Goal: Task Accomplishment & Management: Use online tool/utility

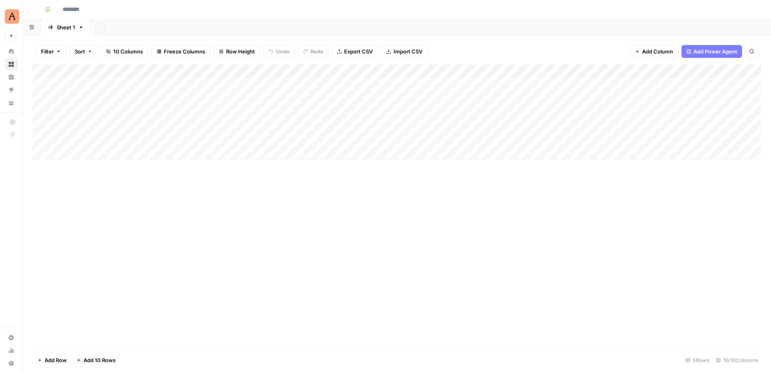
type input "**********"
click at [456, 84] on div "Add Column" at bounding box center [397, 111] width 729 height 95
click at [446, 83] on div "Add Column" at bounding box center [397, 111] width 729 height 95
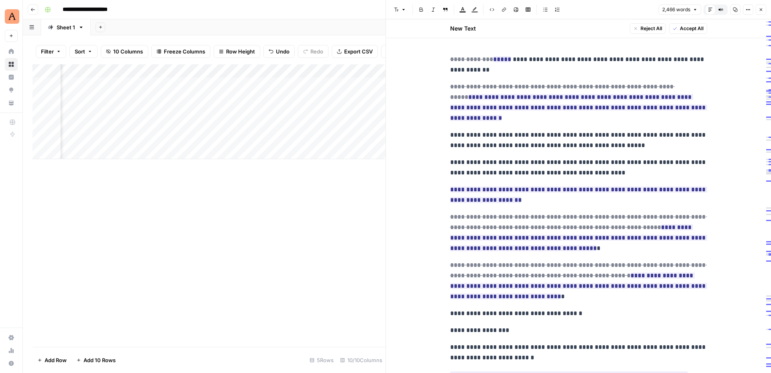
click at [762, 10] on icon "button" at bounding box center [761, 9] width 3 height 3
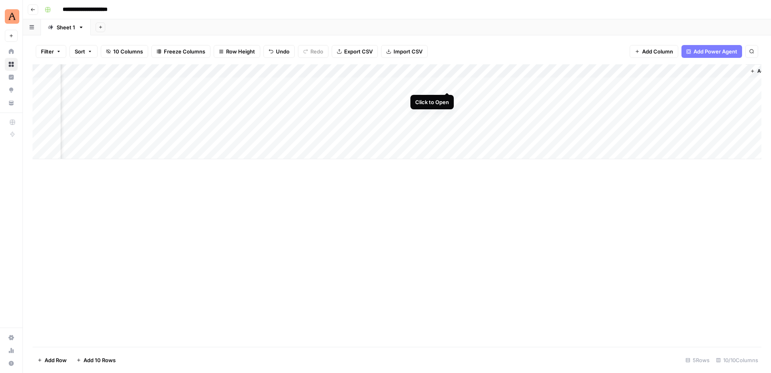
click at [446, 84] on div "Add Column" at bounding box center [397, 111] width 729 height 95
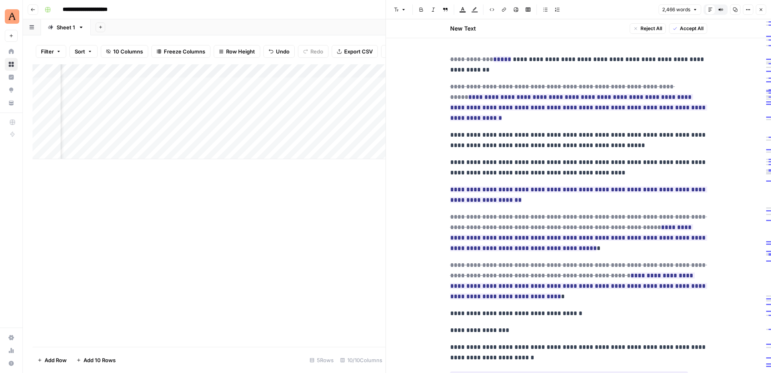
click at [760, 7] on icon "button" at bounding box center [761, 9] width 5 height 5
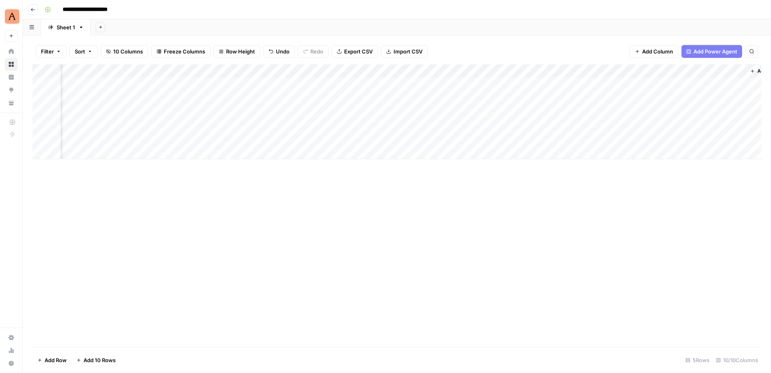
scroll to position [0, 349]
click at [34, 9] on icon "button" at bounding box center [33, 9] width 4 height 3
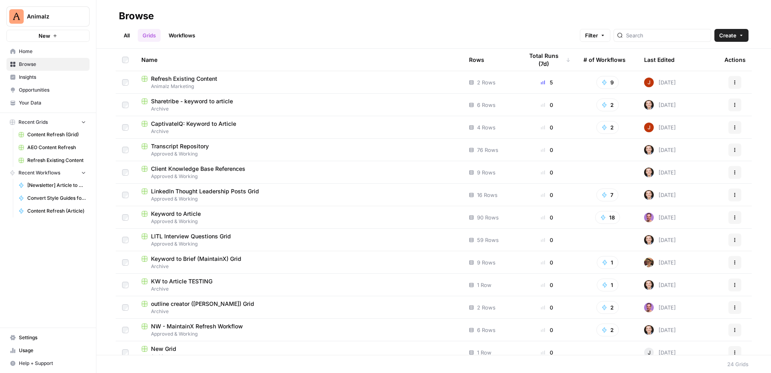
click at [45, 52] on span "Home" at bounding box center [52, 51] width 67 height 7
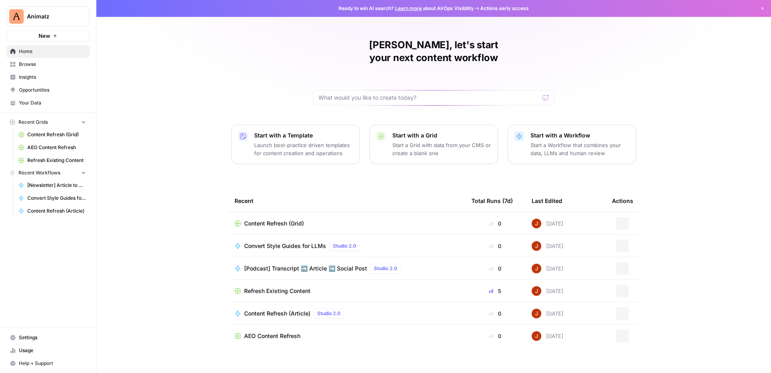
click at [44, 61] on span "Browse" at bounding box center [52, 64] width 67 height 7
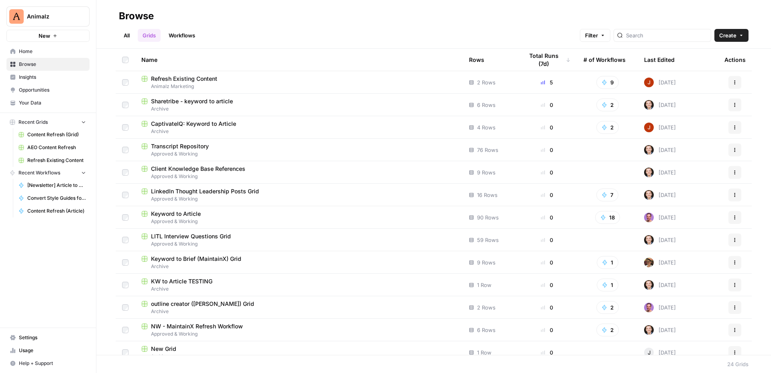
click at [131, 37] on link "All" at bounding box center [127, 35] width 16 height 13
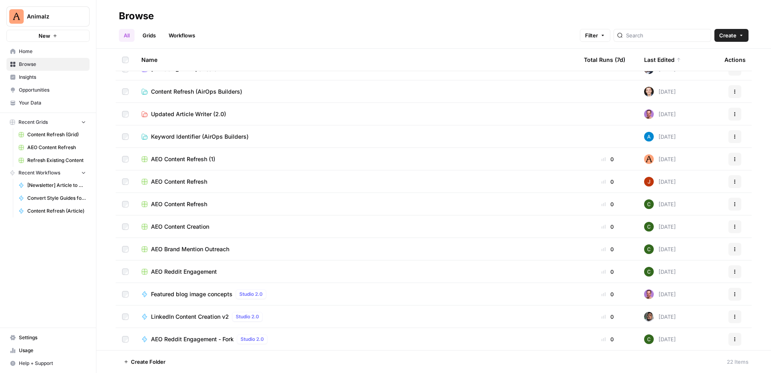
scroll to position [216, 0]
click at [177, 157] on span "AEO Content Refresh (1)" at bounding box center [183, 159] width 64 height 8
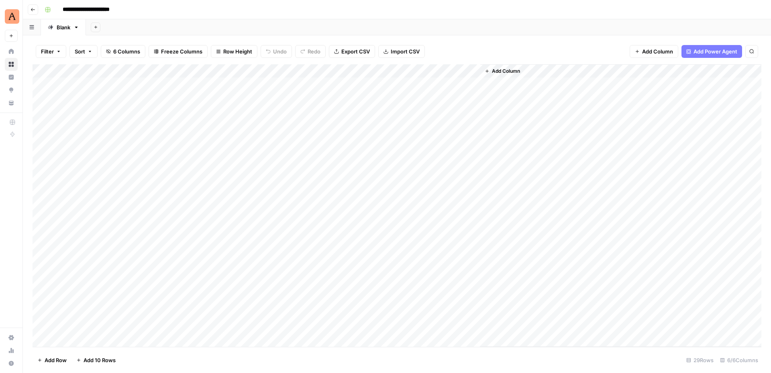
click at [33, 8] on icon "button" at bounding box center [33, 9] width 5 height 5
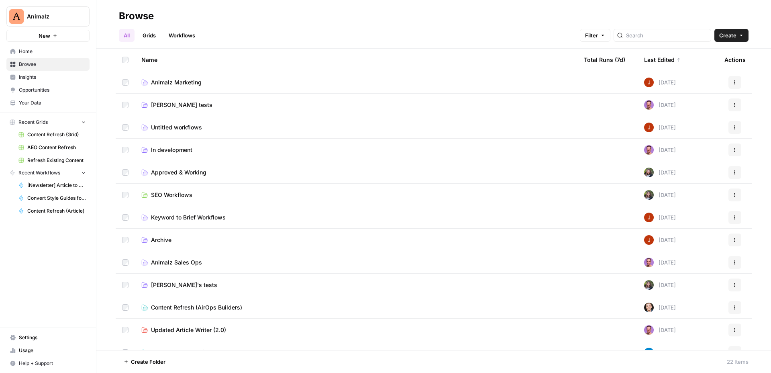
click at [186, 83] on span "Animalz Marketing" at bounding box center [176, 82] width 51 height 8
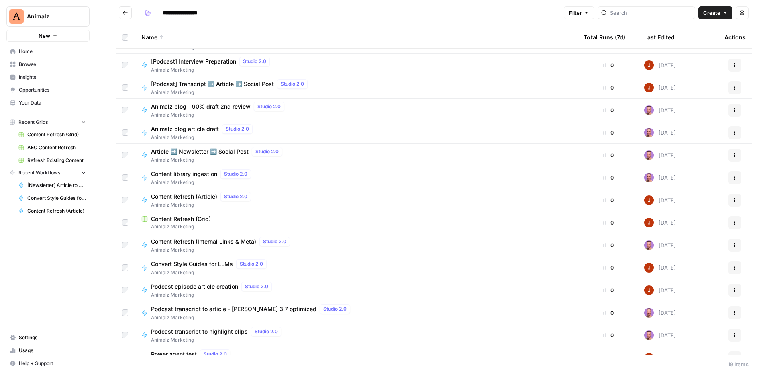
scroll to position [121, 0]
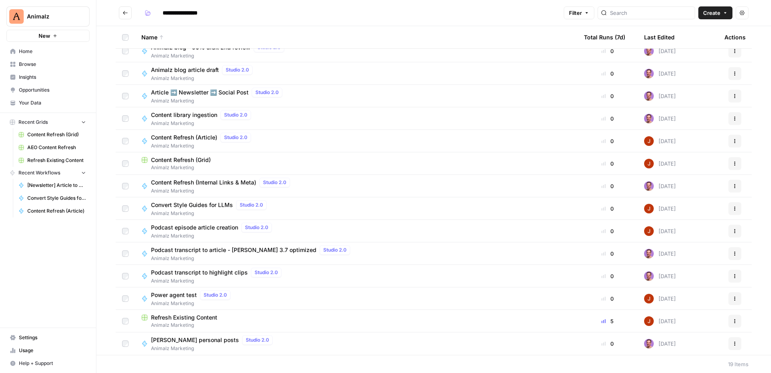
click at [195, 318] on span "Refresh Existing Content" at bounding box center [184, 317] width 66 height 8
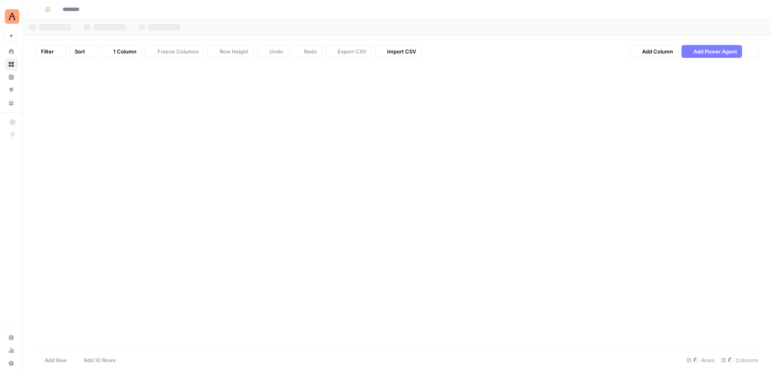
type input "**********"
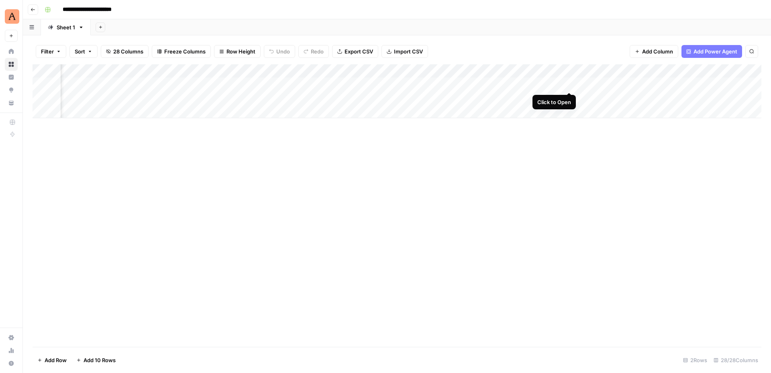
click at [569, 82] on div "Add Column" at bounding box center [397, 91] width 729 height 54
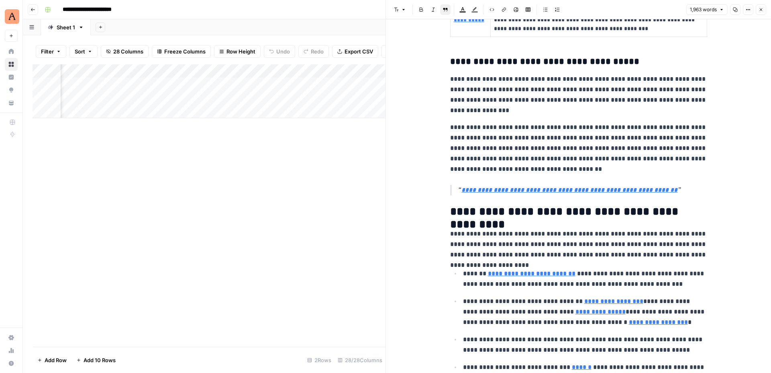
scroll to position [1909, 0]
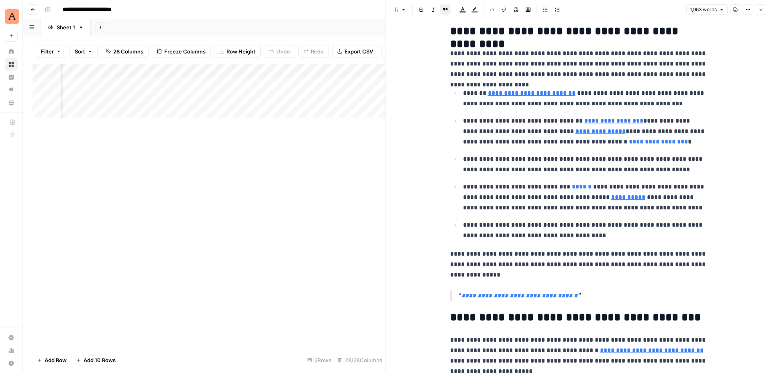
click at [761, 11] on icon "button" at bounding box center [761, 9] width 5 height 5
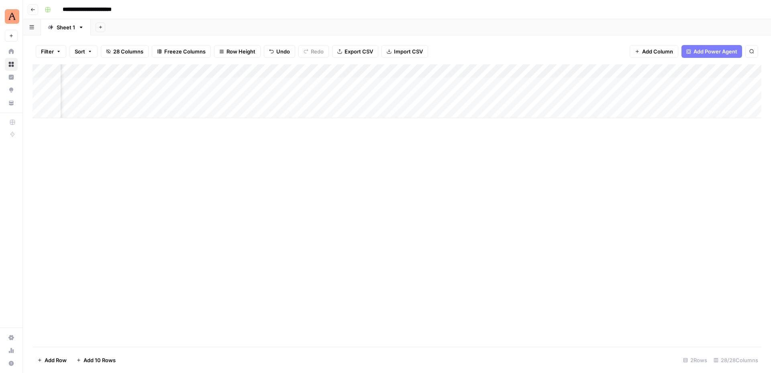
scroll to position [0, 1270]
click at [517, 85] on div "Add Column" at bounding box center [397, 91] width 729 height 54
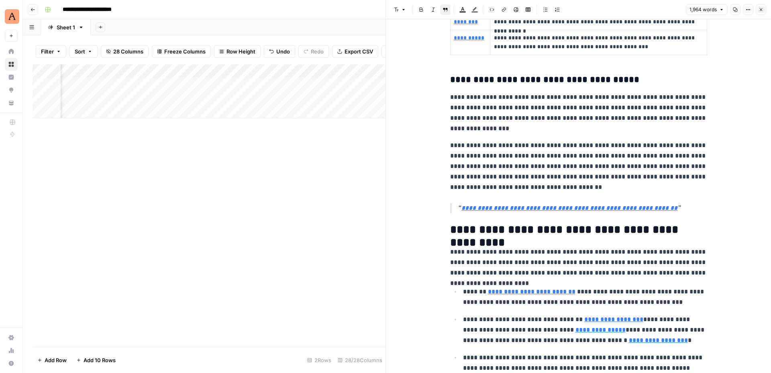
scroll to position [1989, 0]
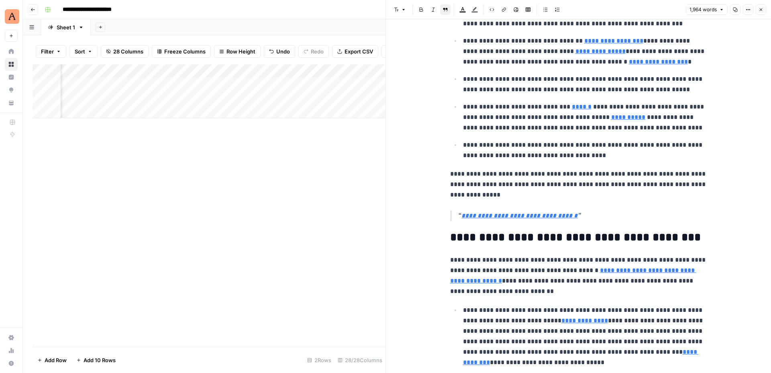
click at [762, 9] on icon "button" at bounding box center [761, 9] width 5 height 5
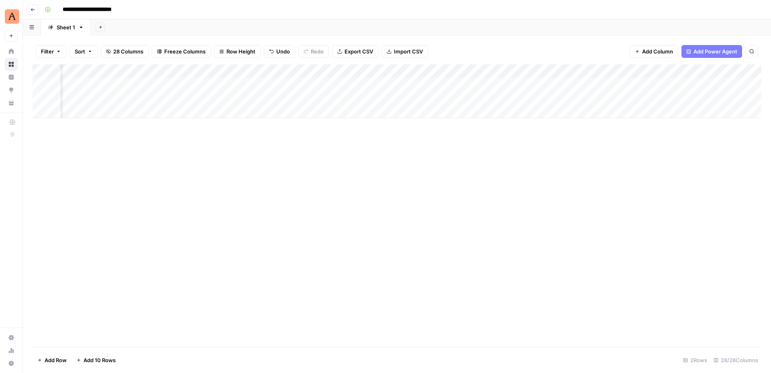
scroll to position [0, 936]
click at [464, 98] on div "Add Column" at bounding box center [397, 91] width 729 height 54
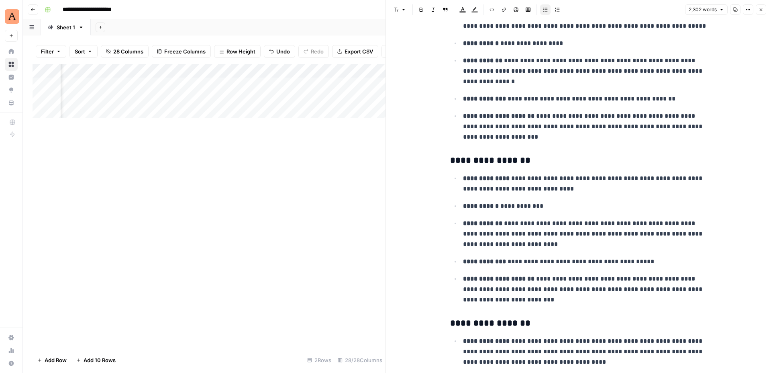
scroll to position [1141, 0]
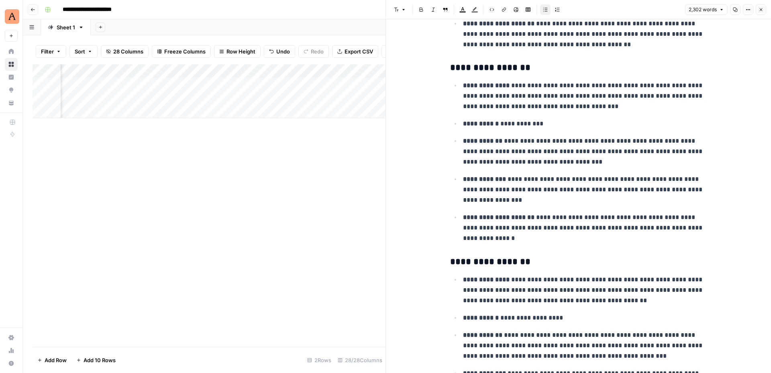
click at [762, 10] on icon "button" at bounding box center [761, 9] width 5 height 5
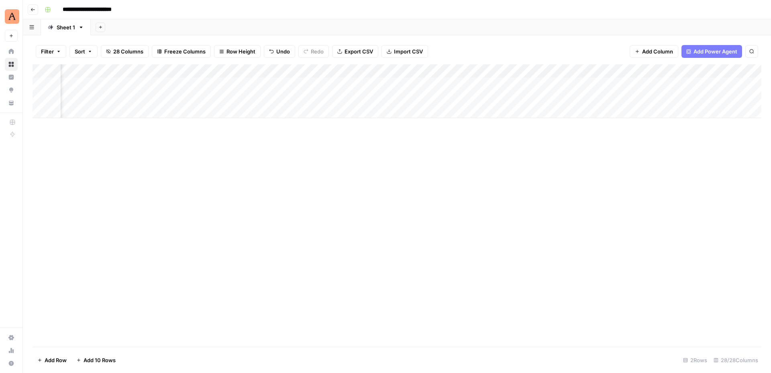
scroll to position [0, 1084]
click at [499, 98] on div "Add Column" at bounding box center [397, 91] width 729 height 54
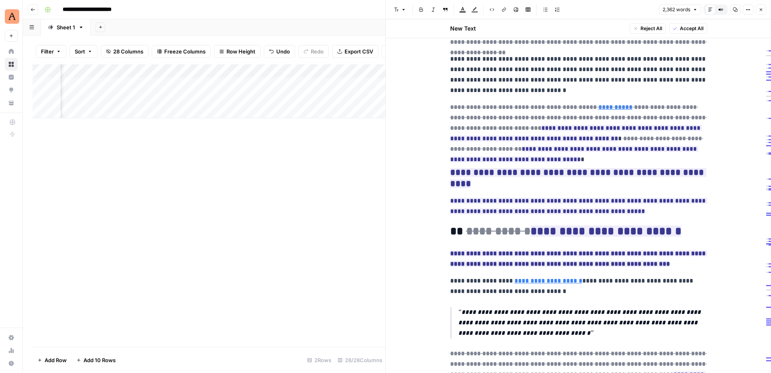
scroll to position [366, 0]
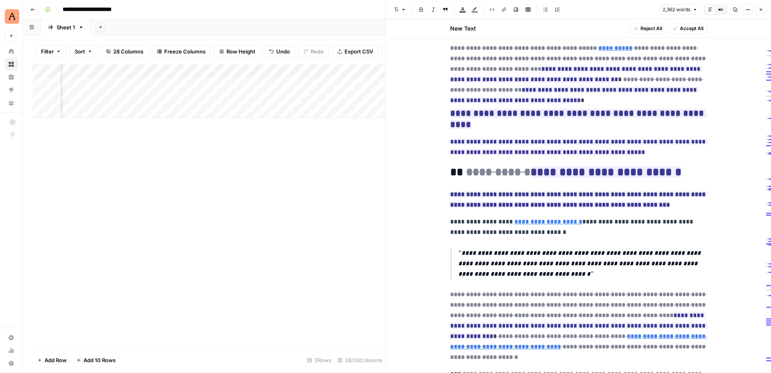
click at [764, 8] on button "Close" at bounding box center [761, 9] width 10 height 10
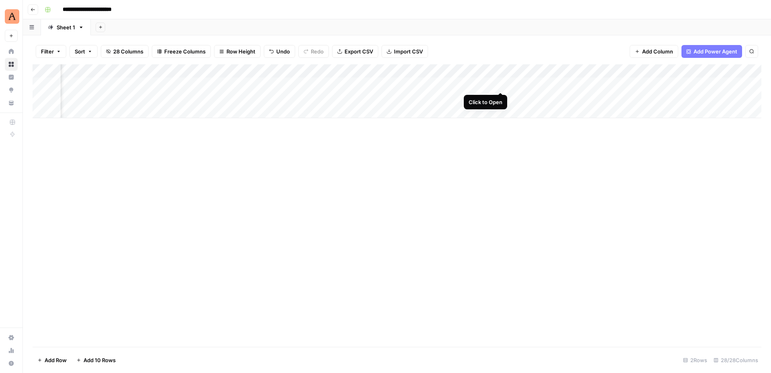
click at [500, 85] on div "Add Column" at bounding box center [397, 91] width 729 height 54
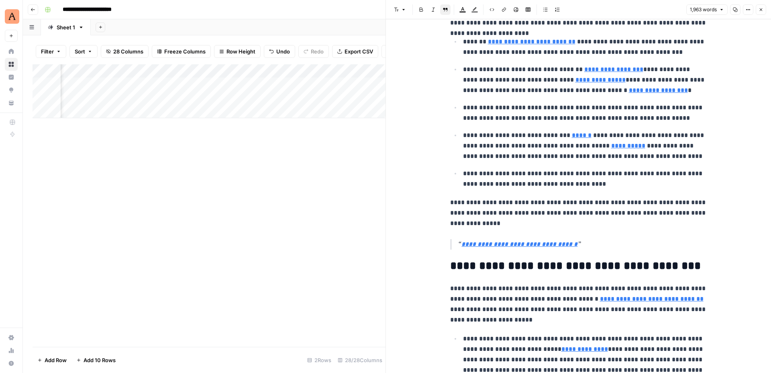
scroll to position [2068, 0]
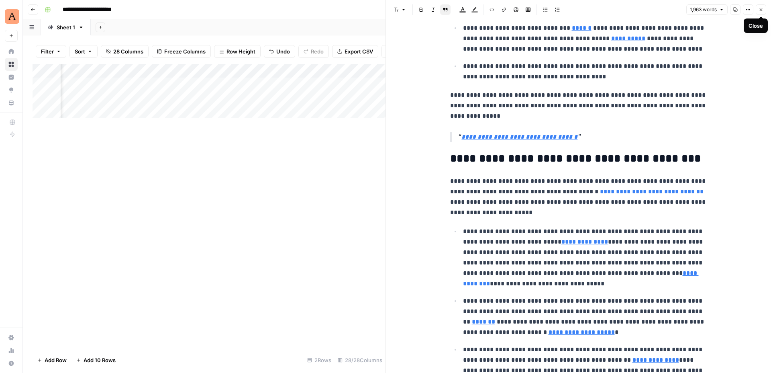
click at [762, 8] on icon "button" at bounding box center [761, 9] width 3 height 3
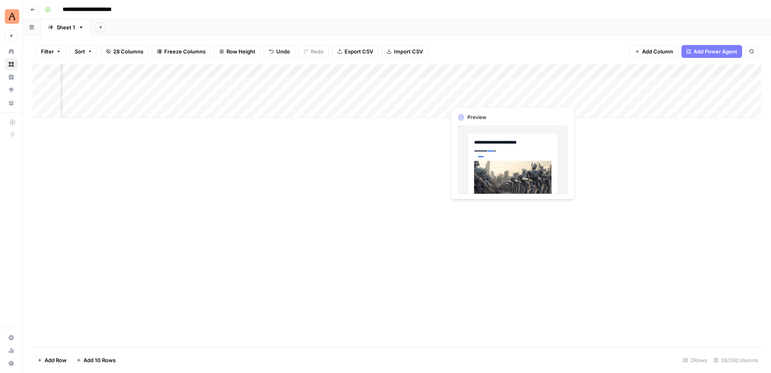
scroll to position [0, 1170]
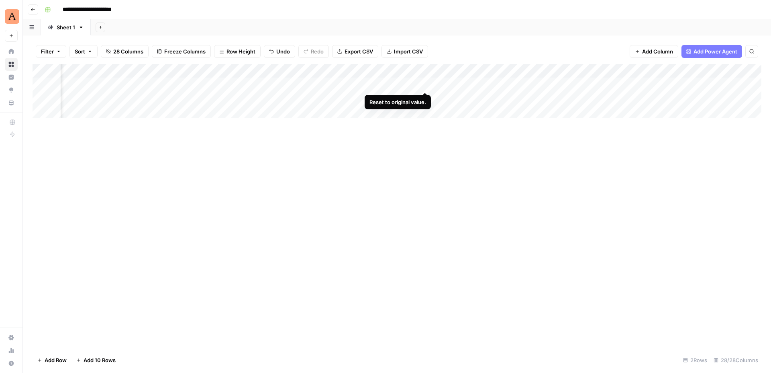
click at [425, 84] on div "Add Column" at bounding box center [397, 91] width 729 height 54
click at [415, 84] on div "Add Column" at bounding box center [397, 91] width 729 height 54
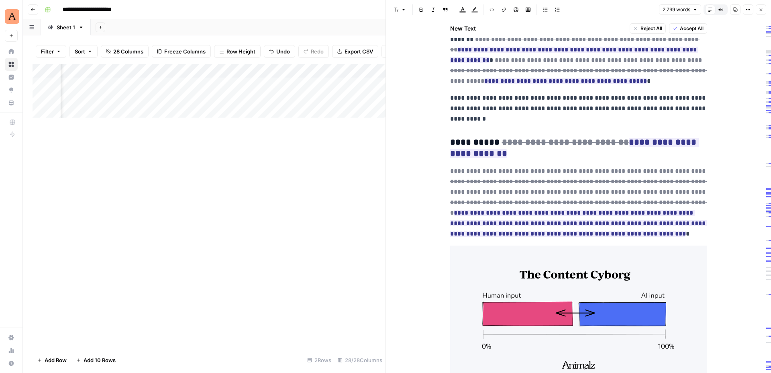
scroll to position [1473, 0]
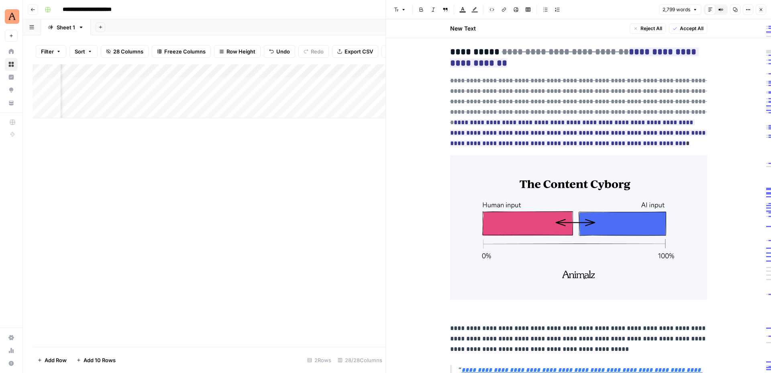
click at [761, 8] on icon "button" at bounding box center [761, 9] width 5 height 5
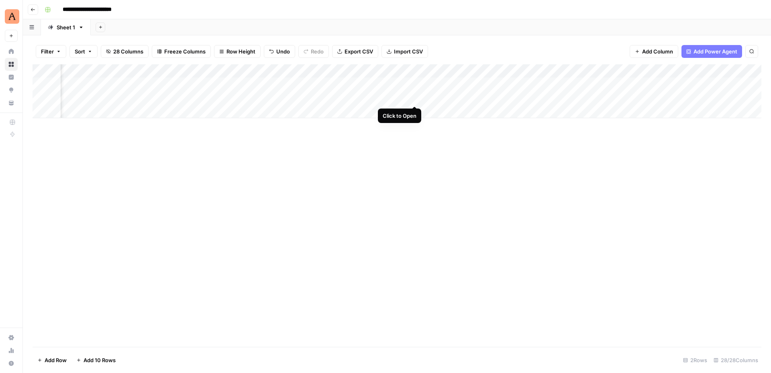
click at [413, 97] on div "Add Column" at bounding box center [397, 91] width 729 height 54
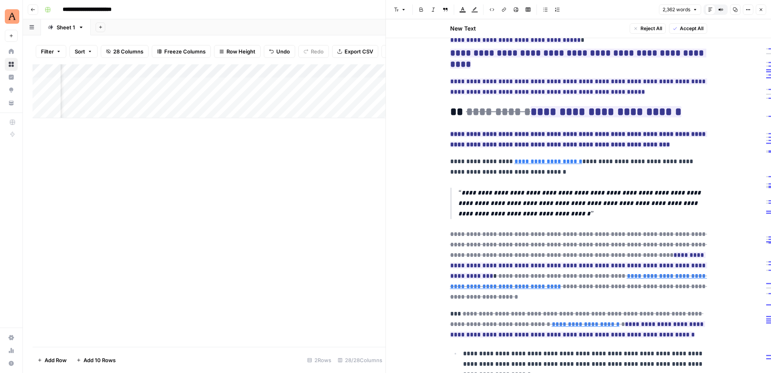
scroll to position [627, 0]
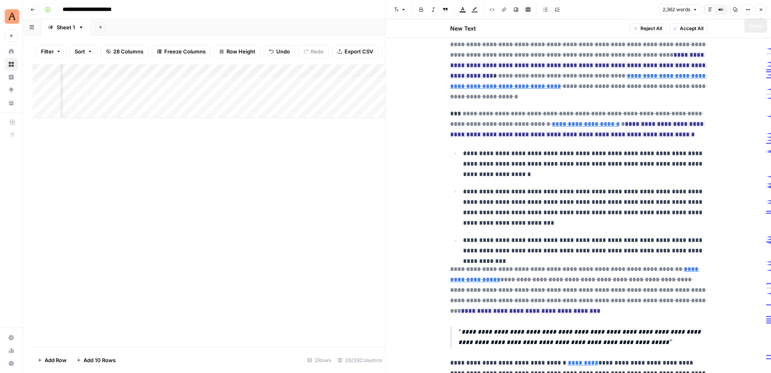
click at [761, 10] on icon "button" at bounding box center [761, 9] width 5 height 5
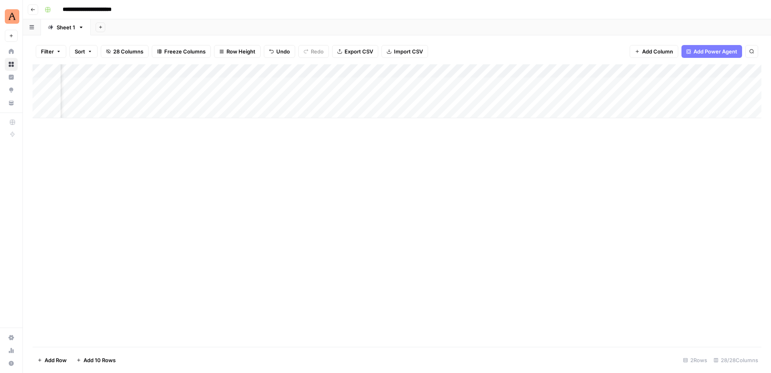
scroll to position [0, 1802]
click at [74, 8] on input "**********" at bounding box center [96, 9] width 75 height 13
click at [84, 8] on input "**********" at bounding box center [96, 9] width 75 height 13
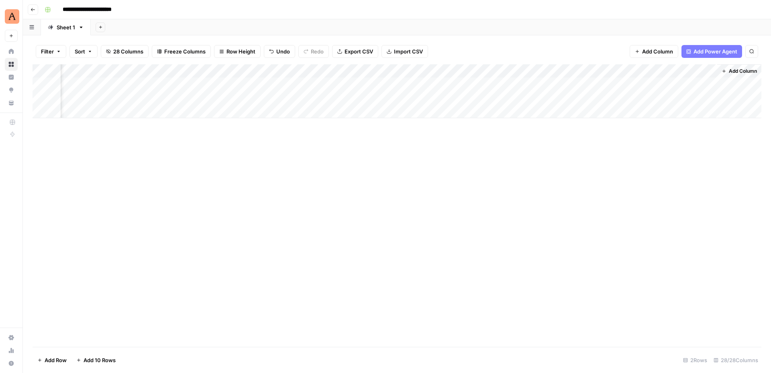
drag, startPoint x: 187, startPoint y: 9, endPoint x: 187, endPoint y: 18, distance: 8.8
click at [187, 9] on div "**********" at bounding box center [402, 9] width 722 height 13
click at [483, 70] on div "Add Column" at bounding box center [397, 91] width 729 height 54
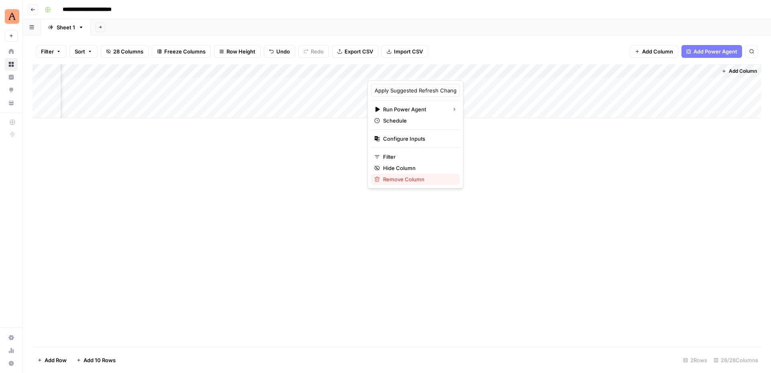
click at [415, 181] on span "Remove Column" at bounding box center [418, 179] width 70 height 8
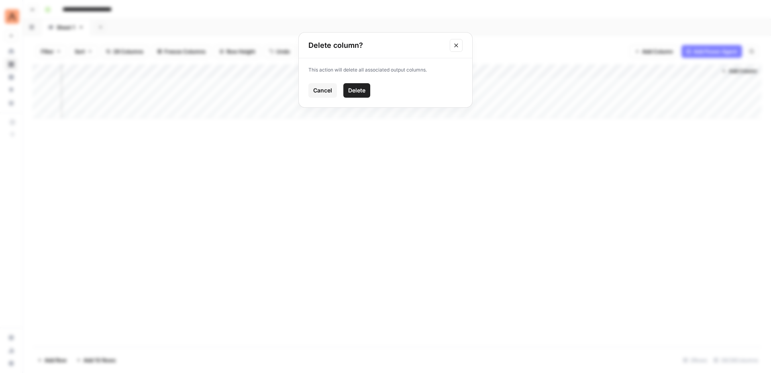
click at [358, 90] on span "Delete" at bounding box center [356, 90] width 17 height 8
click at [430, 96] on div "Add Column" at bounding box center [397, 91] width 729 height 54
click at [548, 85] on div "Add Column" at bounding box center [397, 91] width 729 height 54
click at [538, 85] on div "Add Column" at bounding box center [397, 91] width 729 height 54
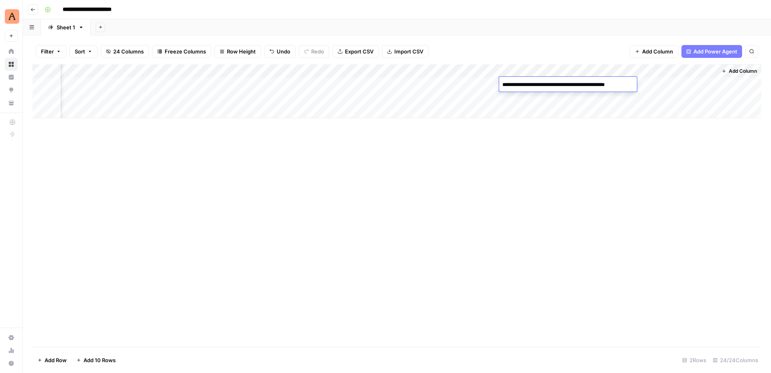
click at [550, 104] on div "Add Column" at bounding box center [397, 91] width 729 height 54
click at [550, 98] on div "Add Column" at bounding box center [397, 91] width 729 height 54
click at [607, 84] on div "Add Column" at bounding box center [397, 91] width 729 height 54
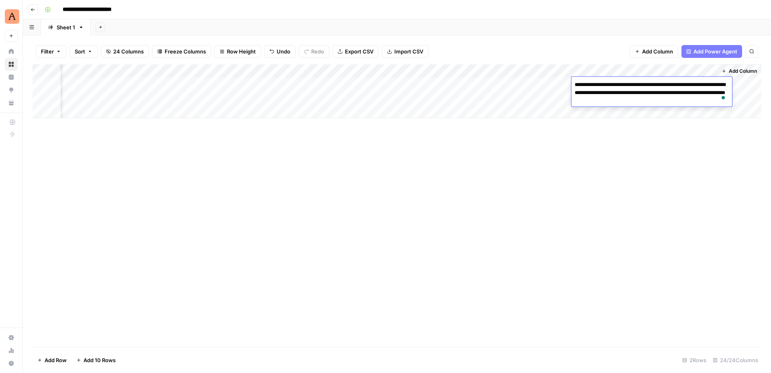
click at [596, 119] on div "Add Column" at bounding box center [397, 205] width 729 height 282
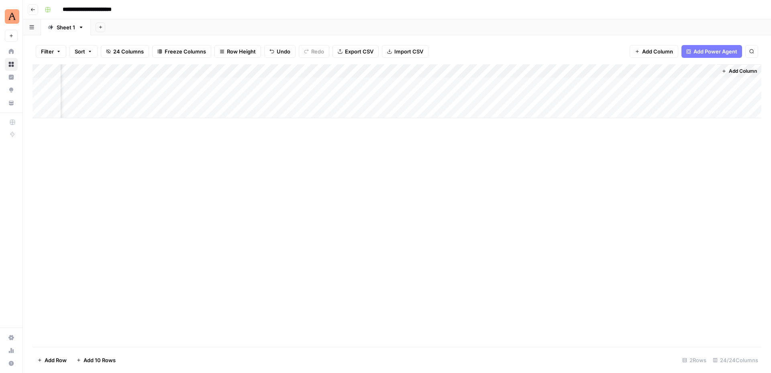
click at [601, 104] on div "Add Column" at bounding box center [397, 91] width 729 height 54
click at [601, 100] on div "Add Column" at bounding box center [397, 91] width 729 height 54
click at [542, 205] on div "Add Column" at bounding box center [397, 205] width 729 height 282
click at [483, 96] on div "Add Column" at bounding box center [397, 91] width 729 height 54
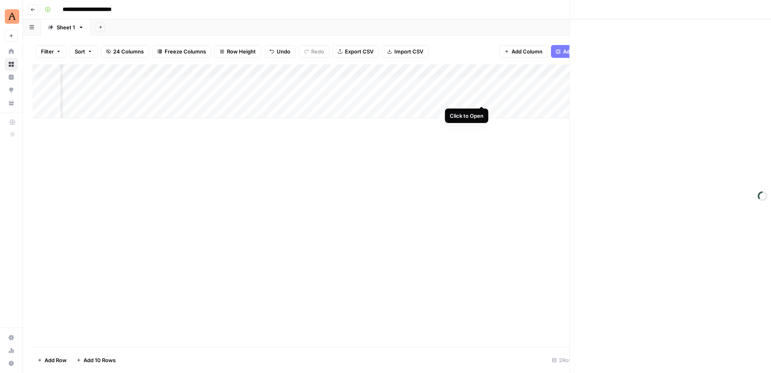
scroll to position [0, 1452]
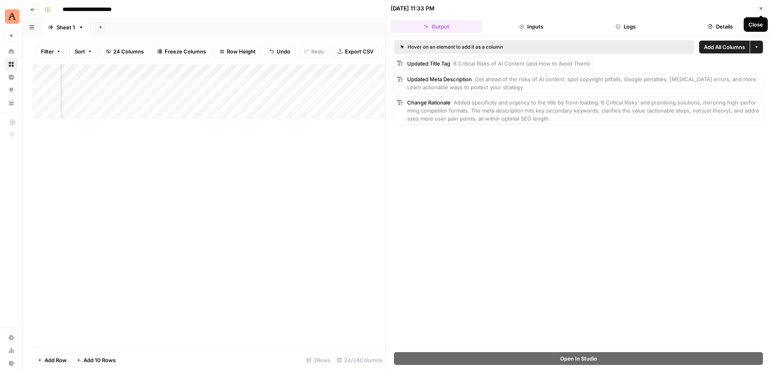
click at [764, 7] on button "Close" at bounding box center [761, 8] width 10 height 10
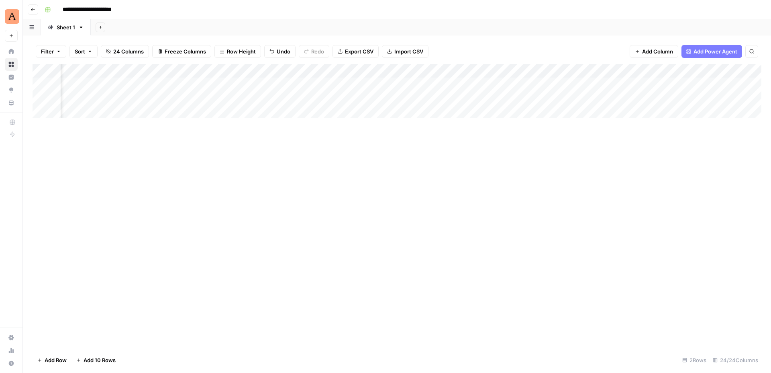
scroll to position [0, 1453]
